Goal: Task Accomplishment & Management: Manage account settings

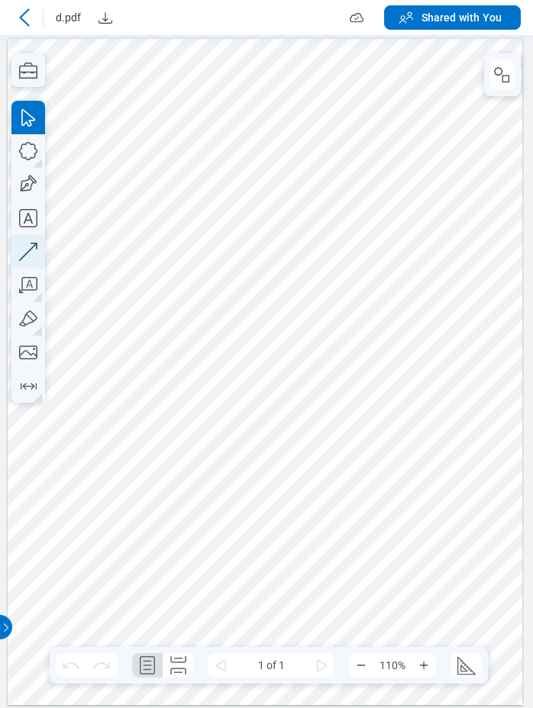
click at [24, 256] on icon "button" at bounding box center [28, 252] width 18 height 18
drag, startPoint x: 182, startPoint y: 261, endPoint x: 207, endPoint y: 312, distance: 57.0
click at [216, 287] on div at bounding box center [265, 371] width 515 height 666
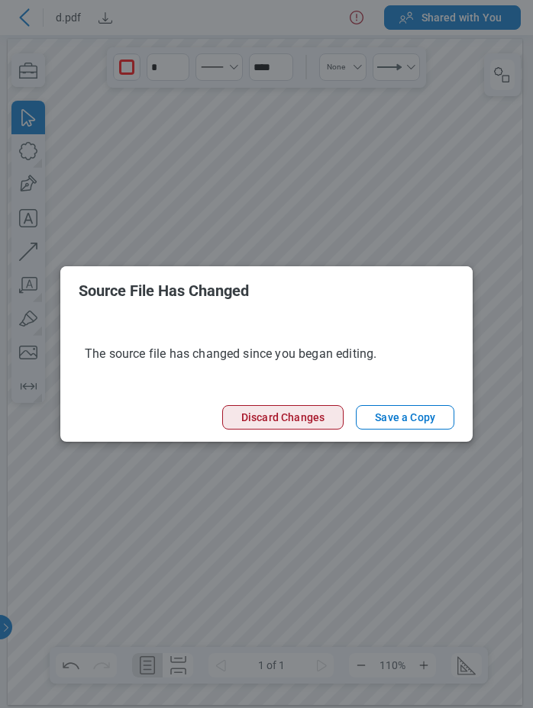
click at [291, 420] on button "Discard Changes" at bounding box center [282, 417] width 121 height 24
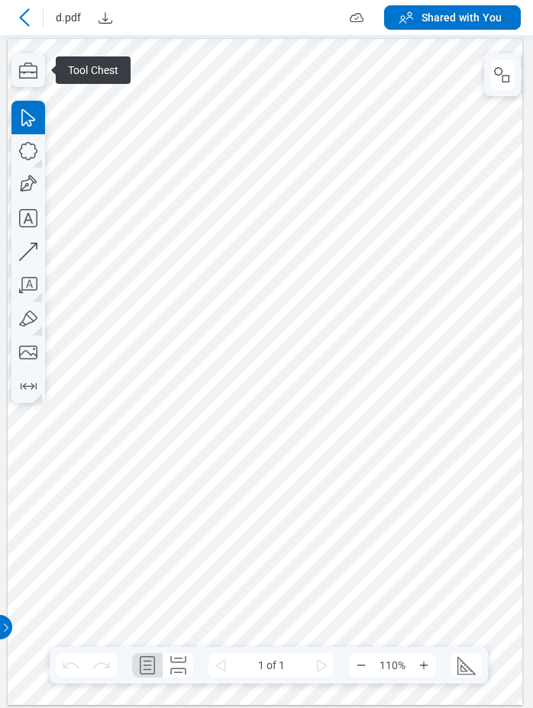
click at [417, 189] on div at bounding box center [265, 371] width 515 height 666
click at [34, 249] on icon "button" at bounding box center [28, 252] width 34 height 34
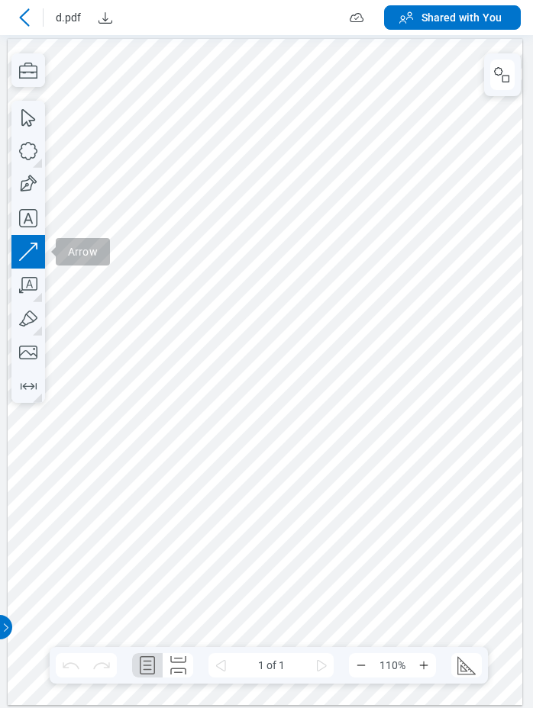
drag, startPoint x: 192, startPoint y: 302, endPoint x: 209, endPoint y: 313, distance: 19.9
click at [204, 307] on div at bounding box center [265, 371] width 515 height 666
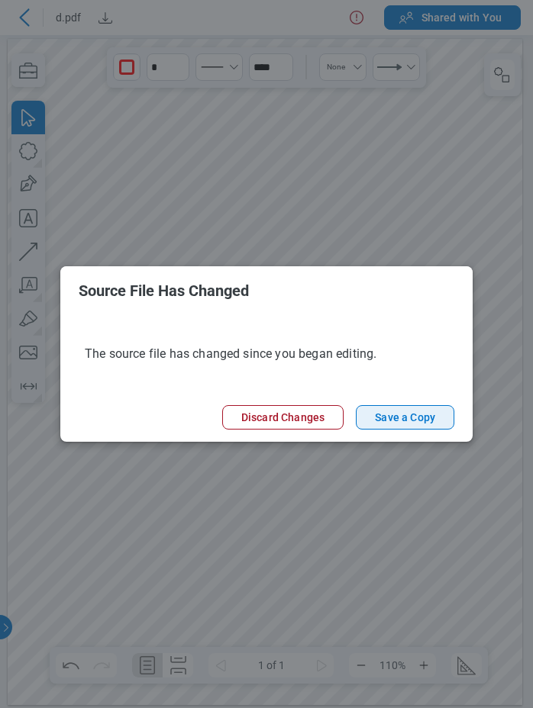
click at [409, 417] on button "Save a Copy" at bounding box center [405, 417] width 98 height 24
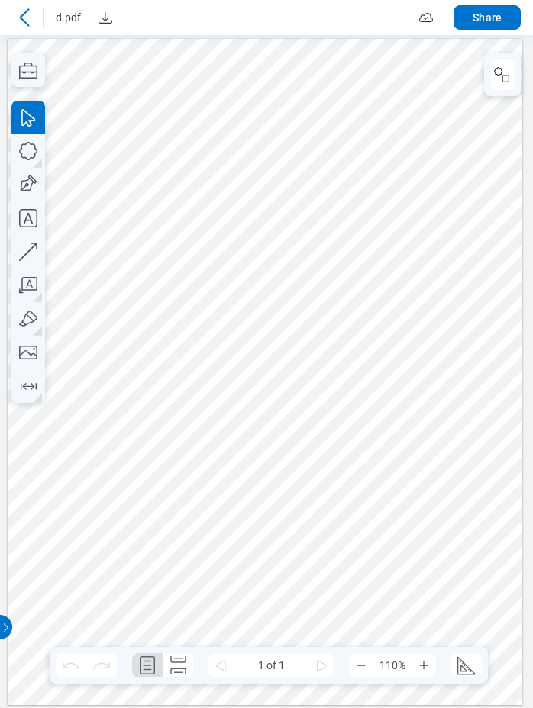
click at [24, 21] on icon at bounding box center [24, 17] width 10 height 18
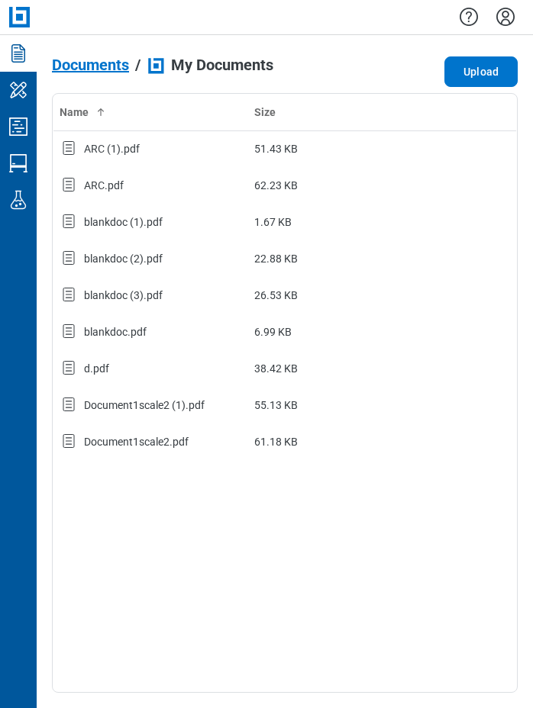
click at [105, 65] on span "Documents" at bounding box center [90, 64] width 77 height 17
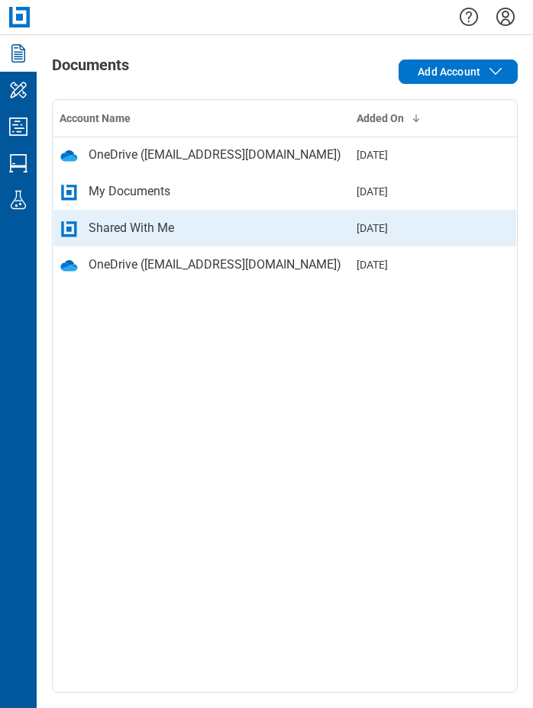
click at [130, 227] on div "Shared With Me" at bounding box center [131, 228] width 85 height 18
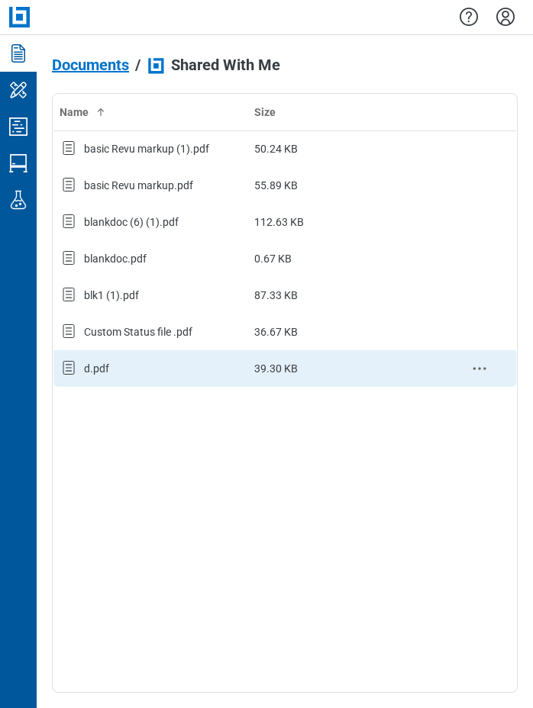
click at [133, 369] on div "d.pdf" at bounding box center [151, 369] width 182 height 20
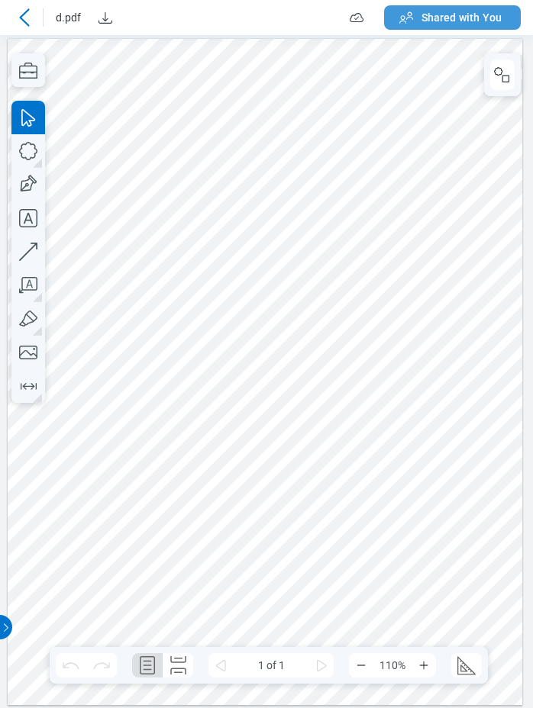
click at [449, 21] on span "Shared with You" at bounding box center [461, 17] width 80 height 15
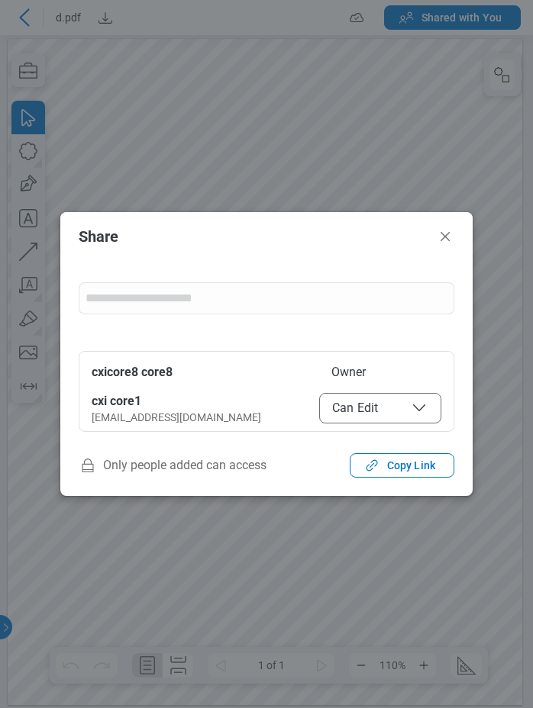
click at [372, 414] on span "Can Edit" at bounding box center [380, 408] width 96 height 18
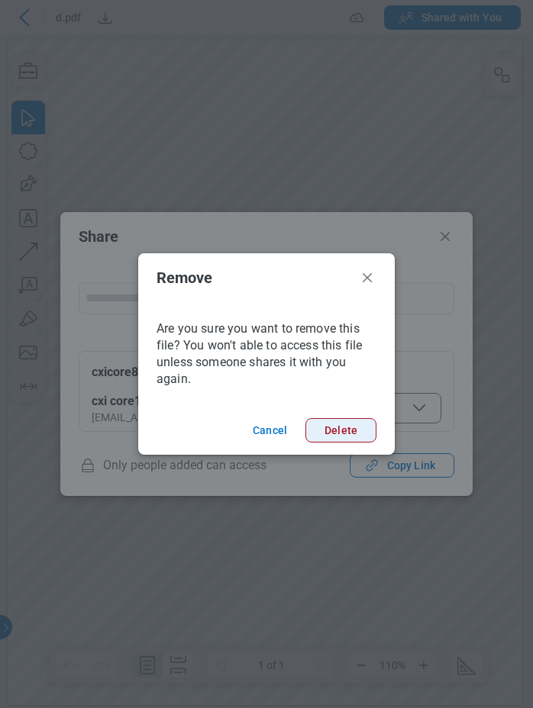
click at [352, 430] on button "Delete" at bounding box center [340, 430] width 71 height 24
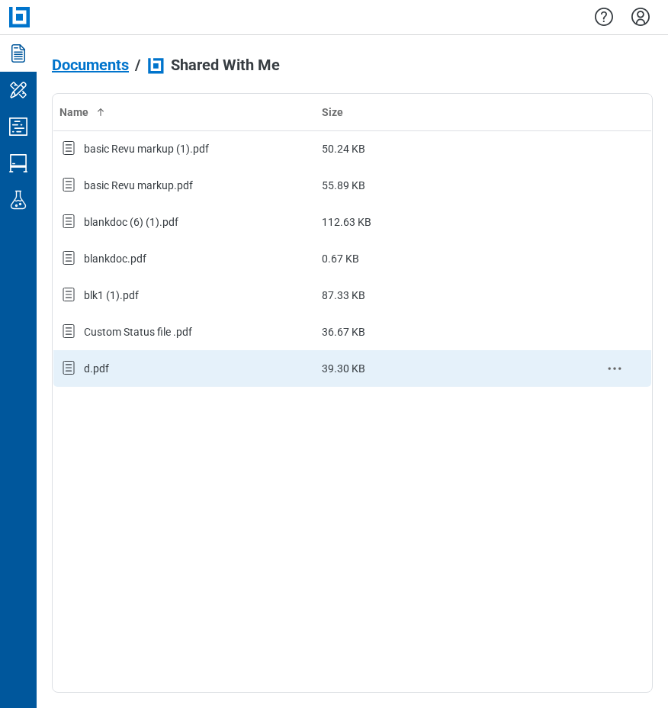
click at [140, 356] on td "d.pdf" at bounding box center [184, 368] width 263 height 37
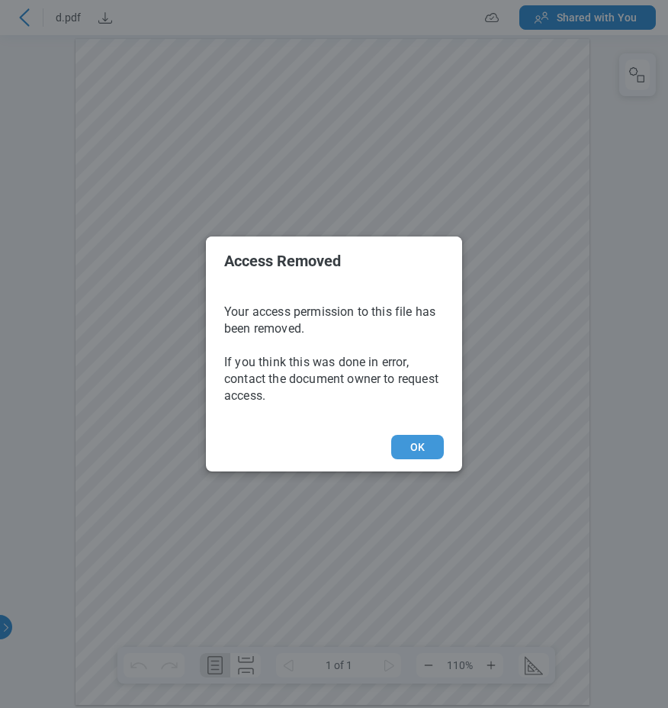
click at [408, 447] on button "OK" at bounding box center [417, 447] width 53 height 24
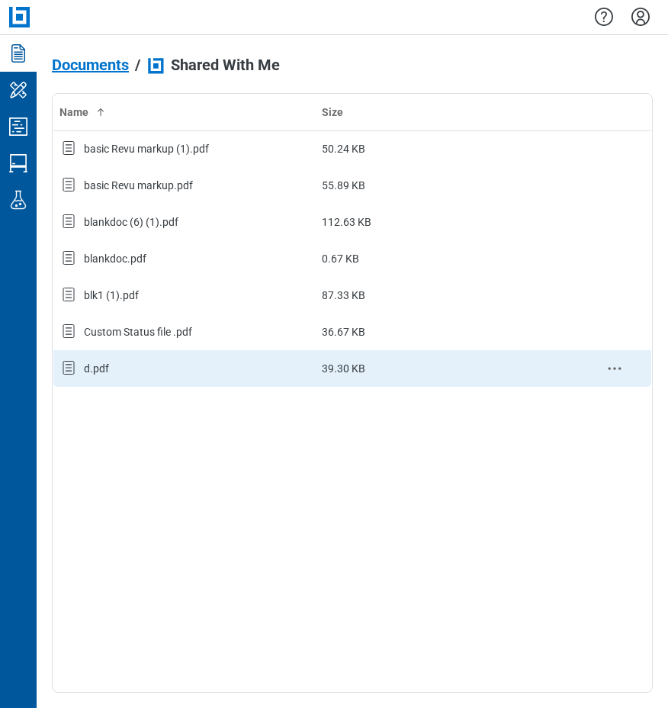
click at [207, 363] on div "d.pdf" at bounding box center [185, 369] width 250 height 20
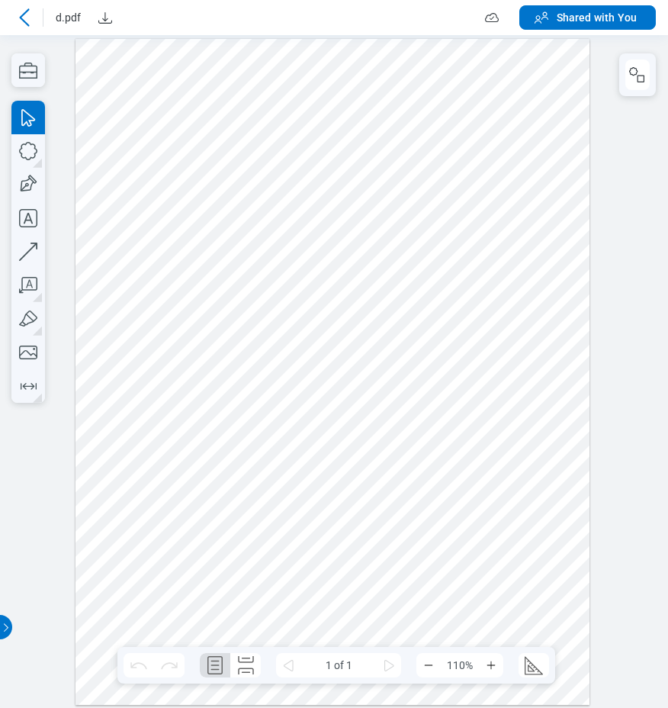
click at [35, 11] on div at bounding box center [24, 17] width 24 height 24
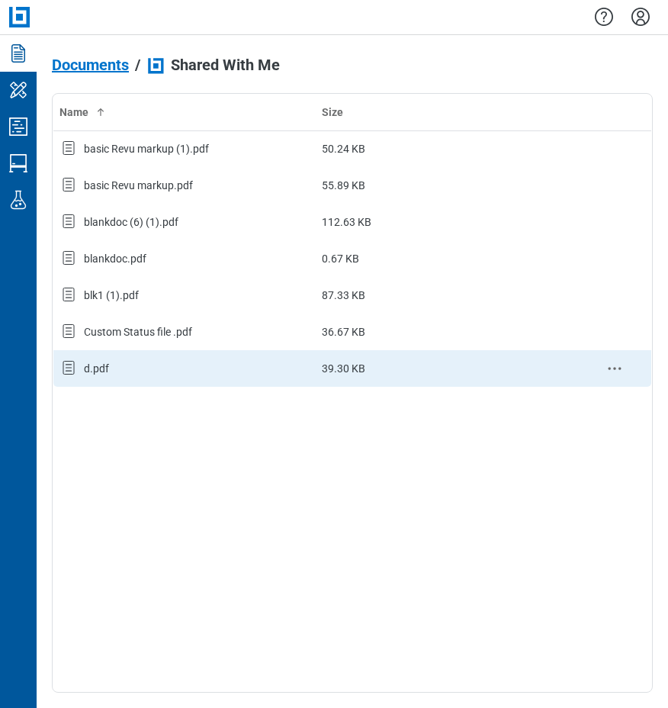
click at [111, 374] on div "d.pdf" at bounding box center [185, 369] width 250 height 20
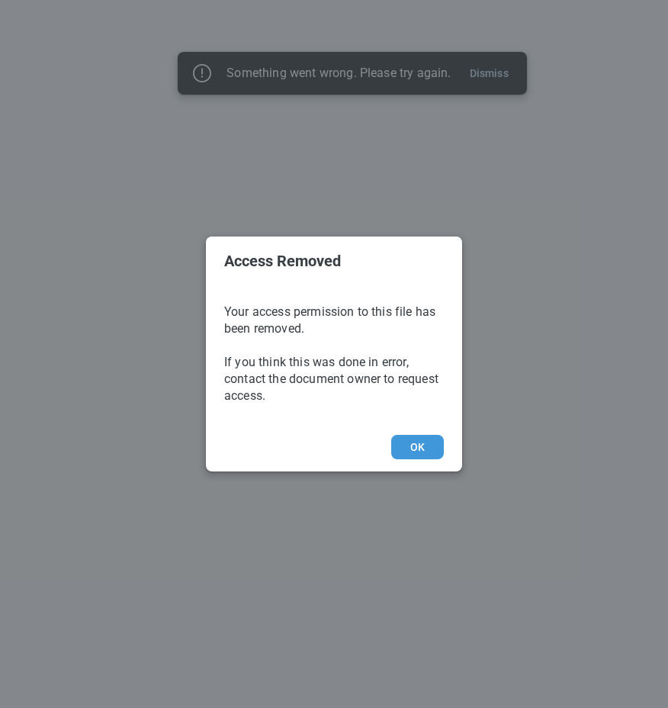
click at [412, 444] on button "OK" at bounding box center [417, 447] width 53 height 24
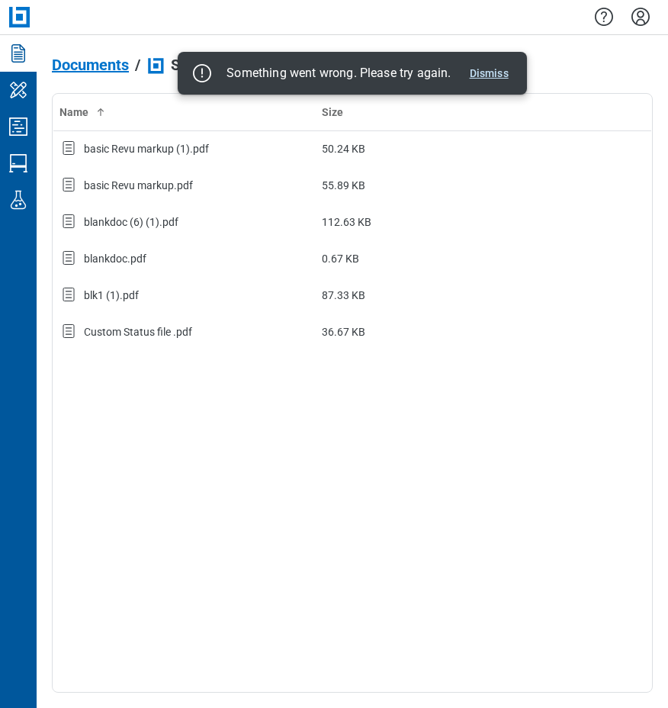
click at [491, 69] on button "Dismiss" at bounding box center [489, 73] width 51 height 18
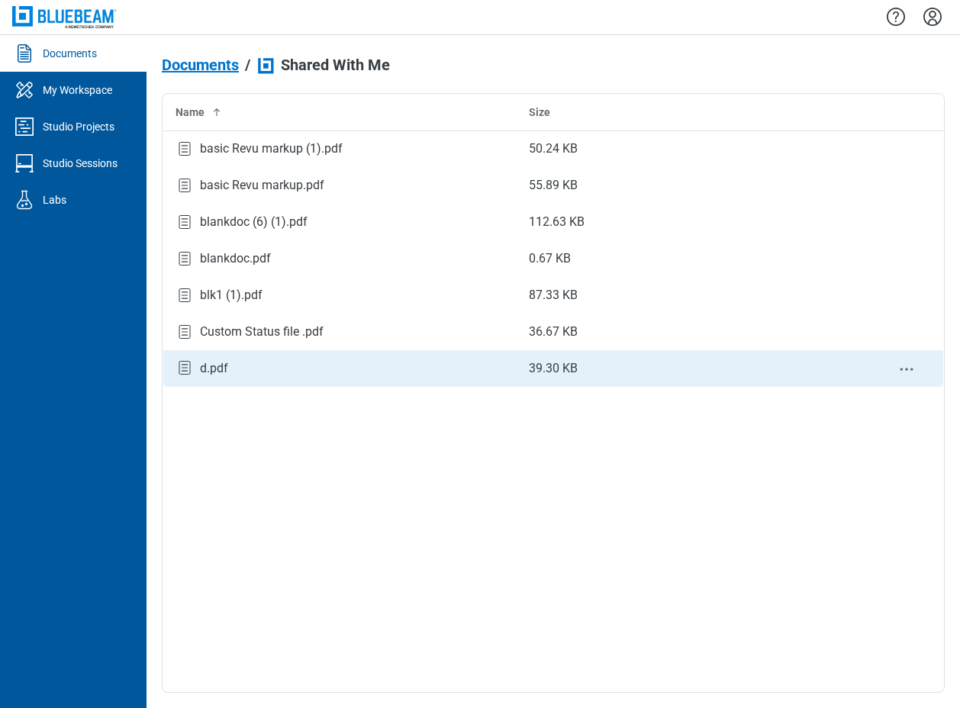
click at [214, 368] on div "d.pdf" at bounding box center [214, 368] width 28 height 18
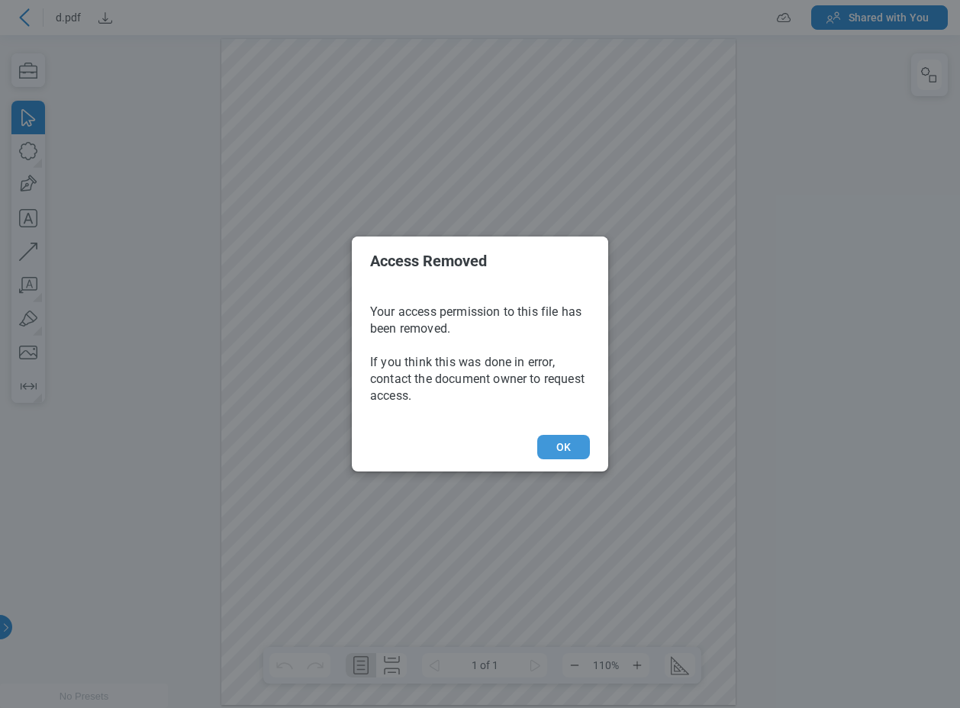
click at [578, 447] on button "OK" at bounding box center [563, 447] width 53 height 24
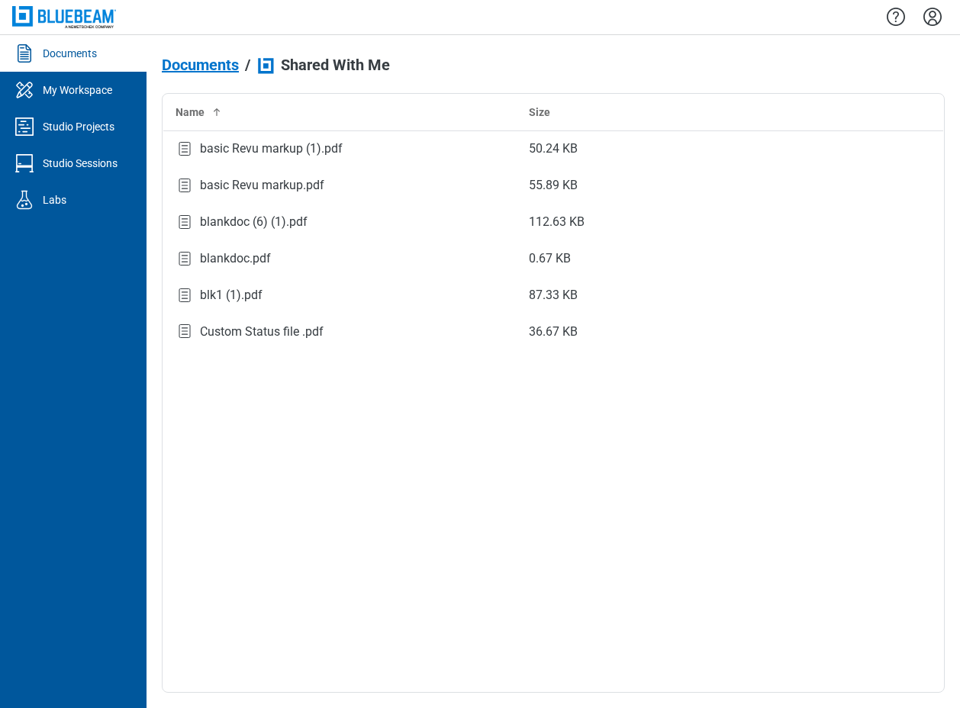
click at [668, 15] on icon "Settings" at bounding box center [932, 17] width 24 height 24
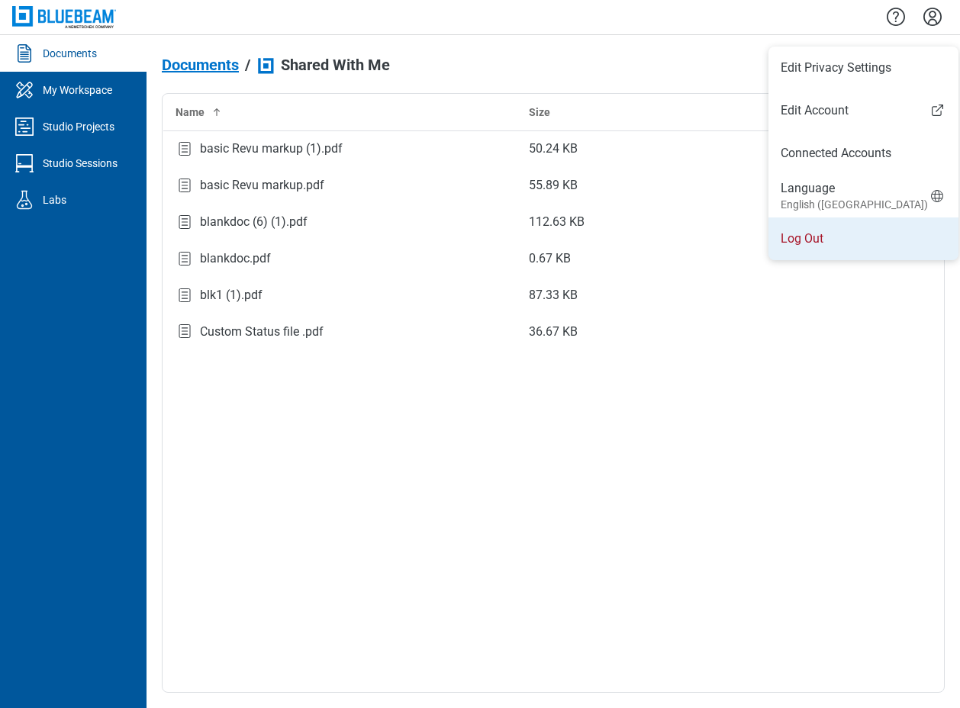
click at [668, 240] on li "Log Out" at bounding box center [863, 238] width 190 height 43
